Goal: Information Seeking & Learning: Learn about a topic

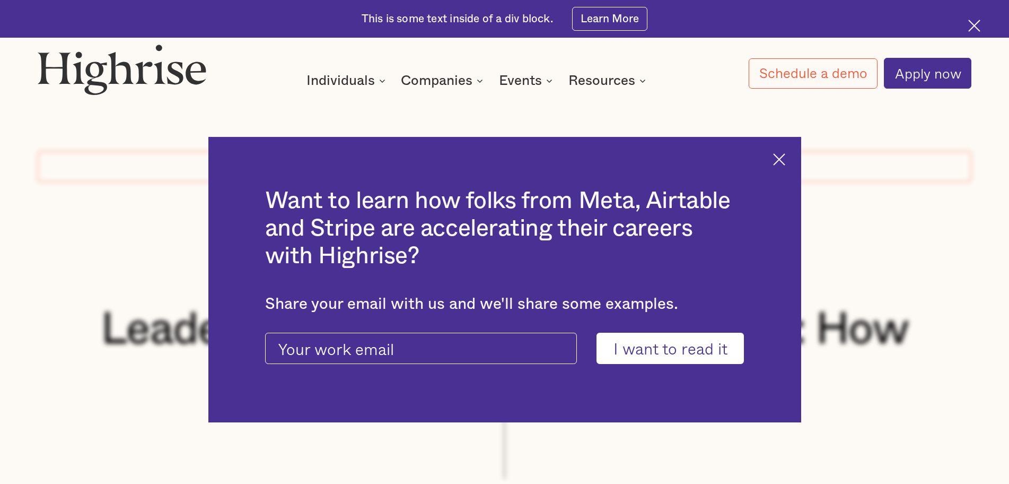
click at [784, 160] on img at bounding box center [779, 159] width 12 height 12
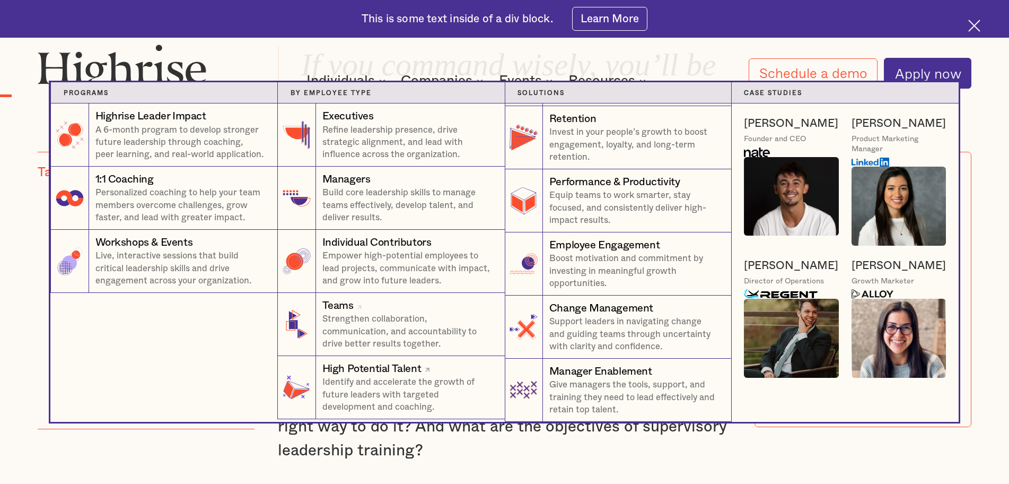
scroll to position [1061, 0]
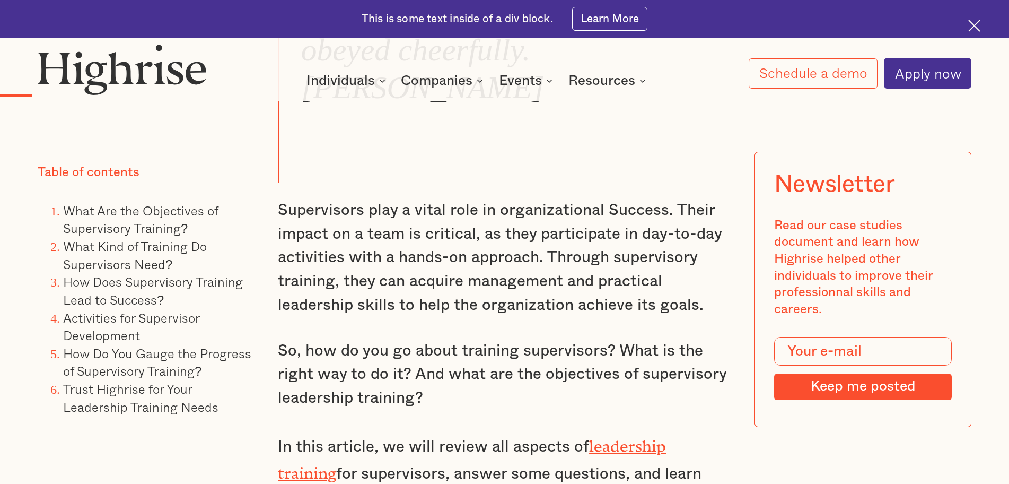
click at [973, 31] on img at bounding box center [975, 26] width 12 height 12
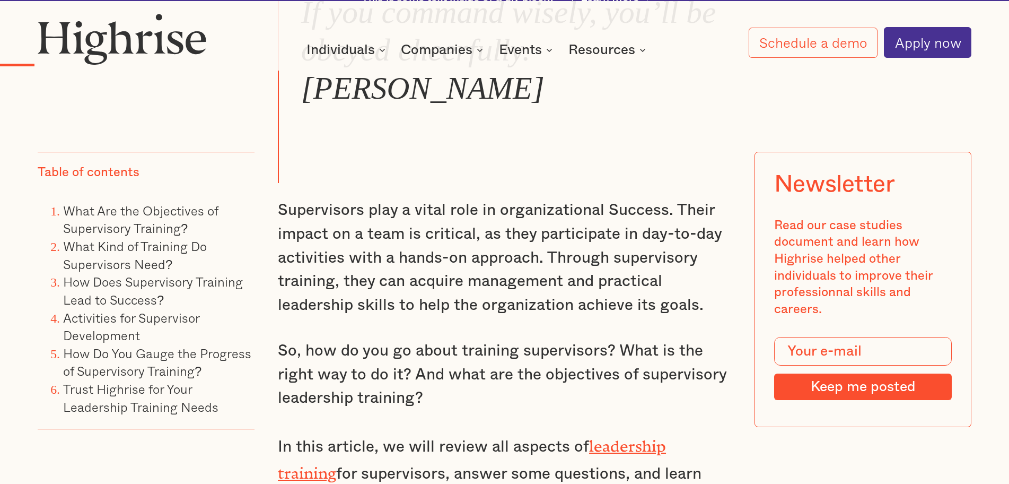
scroll to position [1023, 0]
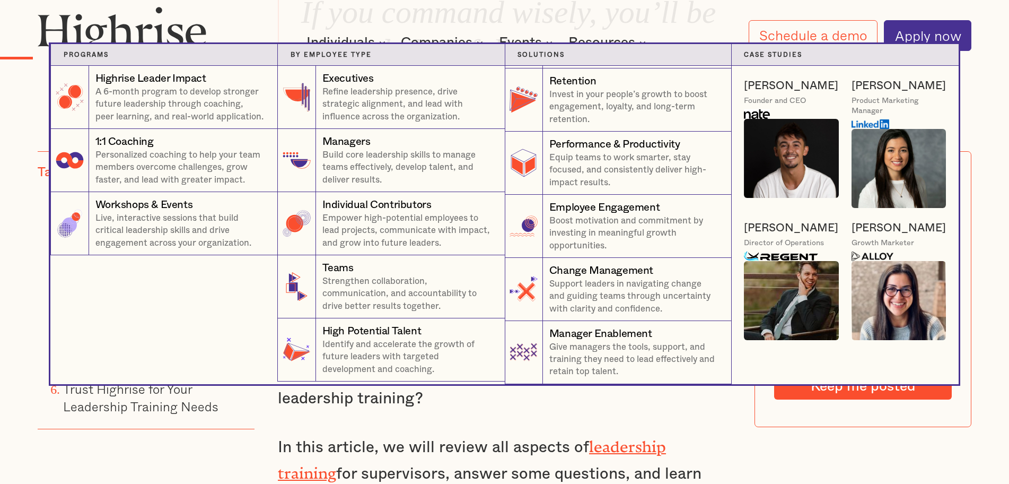
click at [479, 41] on icon at bounding box center [480, 42] width 13 height 13
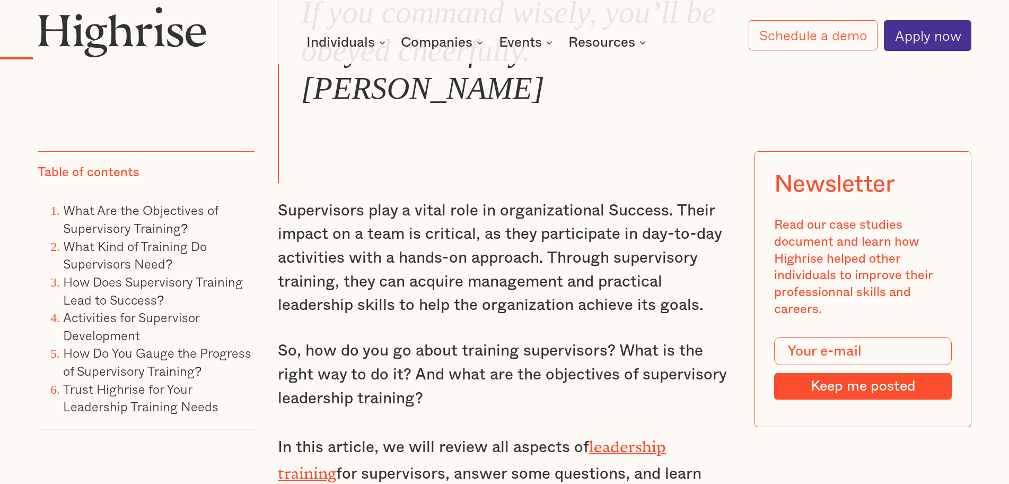
click at [479, 41] on icon at bounding box center [480, 42] width 13 height 13
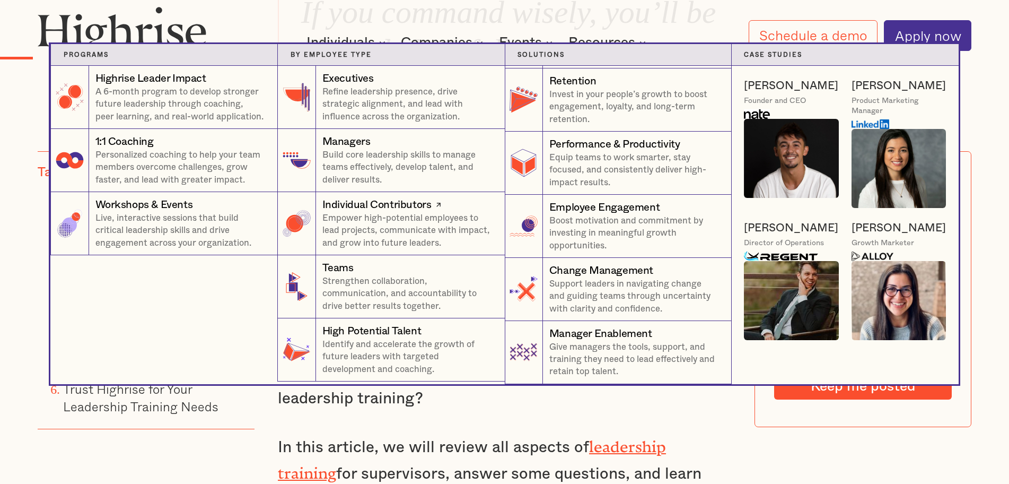
click at [397, 215] on p "Empower high-potential employees to lead projects, communicate with impact, and…" at bounding box center [407, 230] width 170 height 37
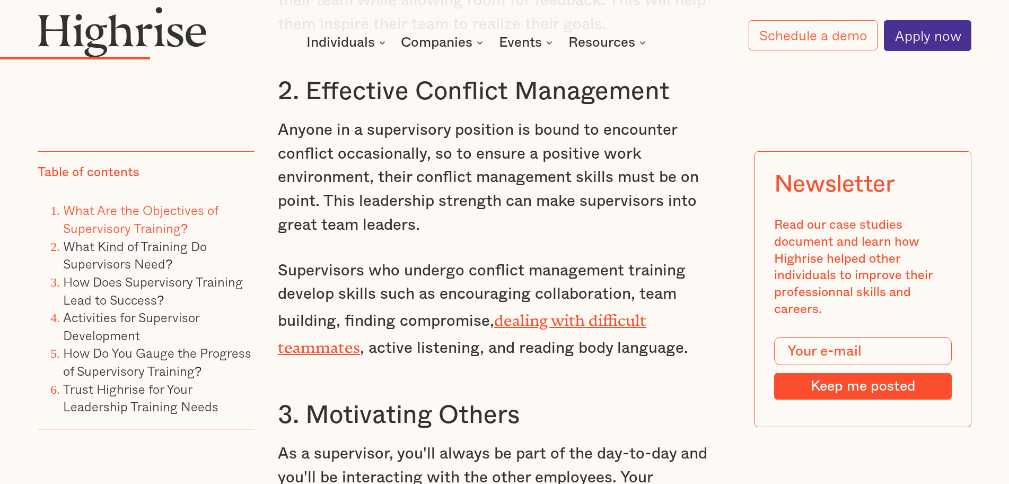
scroll to position [2083, 0]
